Goal: Task Accomplishment & Management: Manage account settings

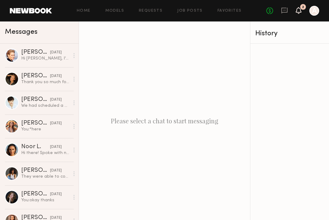
click at [298, 11] on icon at bounding box center [298, 10] width 5 height 4
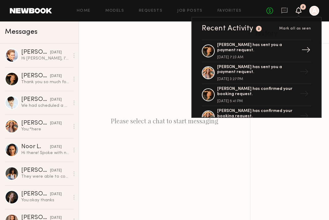
click at [241, 48] on div "[PERSON_NAME] has sent you a payment request." at bounding box center [257, 48] width 80 height 10
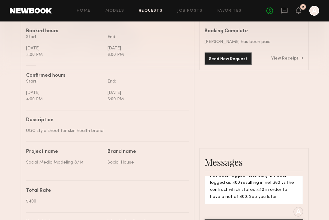
scroll to position [180, 0]
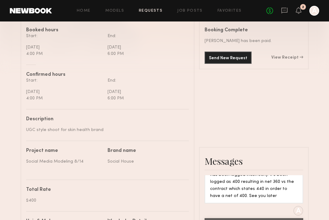
click at [283, 60] on div "Send New Request View Receipt" at bounding box center [253, 58] width 98 height 12
click at [283, 57] on link "View Receipt" at bounding box center [287, 58] width 32 height 4
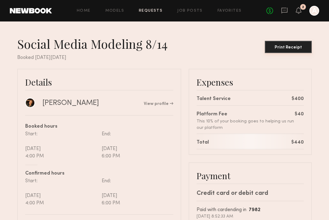
click at [282, 45] on button "Print Receipt" at bounding box center [287, 47] width 47 height 12
click at [303, 13] on div "No fees up to $5,000 2 A" at bounding box center [292, 11] width 53 height 10
click at [298, 12] on icon at bounding box center [298, 10] width 5 height 4
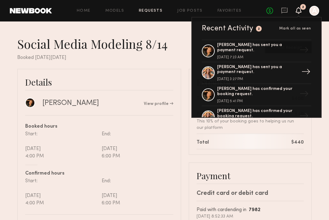
click at [241, 69] on div "[PERSON_NAME] has sent you a payment request." at bounding box center [257, 70] width 80 height 10
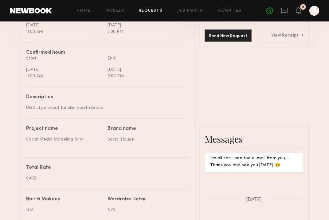
scroll to position [203, 0]
click at [295, 38] on div "Send New Request View Receipt" at bounding box center [253, 35] width 98 height 12
click at [280, 37] on link "View Receipt" at bounding box center [287, 35] width 32 height 4
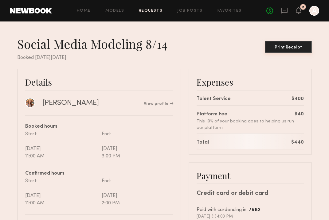
click at [284, 46] on div "Print Receipt" at bounding box center [288, 47] width 42 height 4
